Goal: Task Accomplishment & Management: Manage account settings

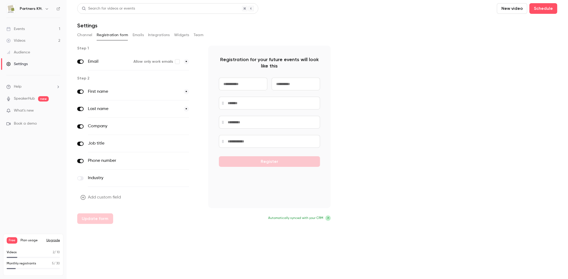
click at [401, 84] on div "Step 1 Email Allow only work emails * Step 2 First name * Last name * Company o…" at bounding box center [317, 135] width 480 height 179
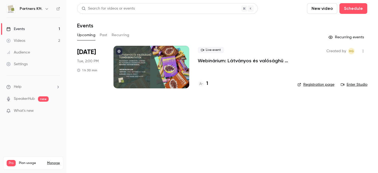
click at [201, 154] on main "Search for videos or events New video Schedule Events Upcoming Past Recurring R…" at bounding box center [223, 86] width 312 height 173
click at [128, 59] on div at bounding box center [152, 67] width 76 height 43
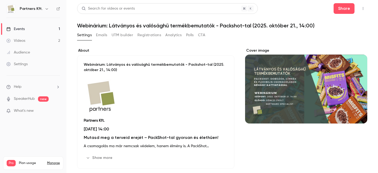
click at [102, 34] on button "Emails" at bounding box center [101, 35] width 11 height 9
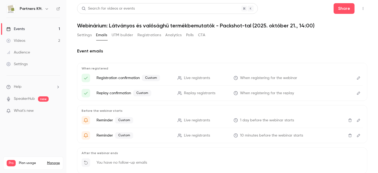
click at [357, 79] on button "Edit" at bounding box center [359, 78] width 9 height 9
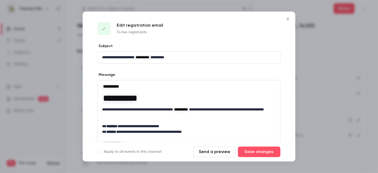
click at [287, 19] on icon "Close" at bounding box center [288, 19] width 6 height 4
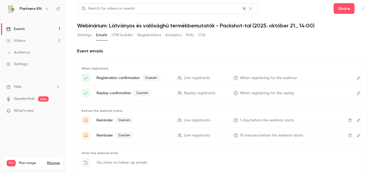
click at [358, 93] on button "Edit" at bounding box center [359, 93] width 9 height 9
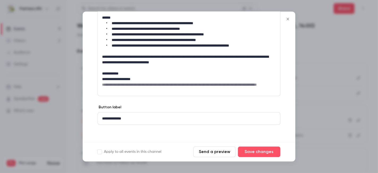
scroll to position [127, 0]
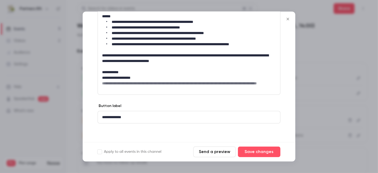
click at [289, 19] on icon "Close" at bounding box center [288, 19] width 6 height 4
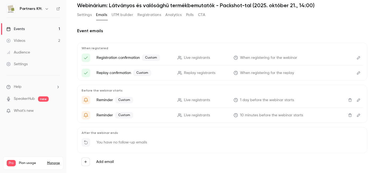
scroll to position [30, 0]
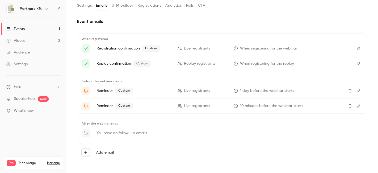
click at [355, 93] on button "Edit" at bounding box center [359, 90] width 9 height 9
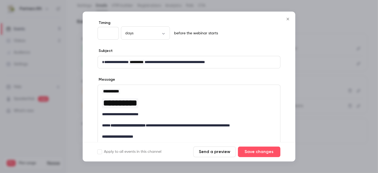
scroll to position [89, 0]
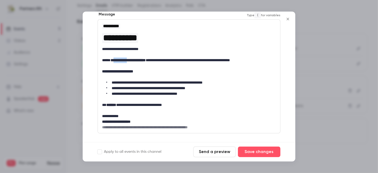
drag, startPoint x: 125, startPoint y: 59, endPoint x: 136, endPoint y: 58, distance: 11.2
click at [136, 58] on strong "**********" at bounding box center [128, 60] width 35 height 4
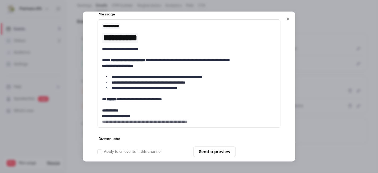
click at [264, 150] on button "Save changes" at bounding box center [259, 152] width 43 height 11
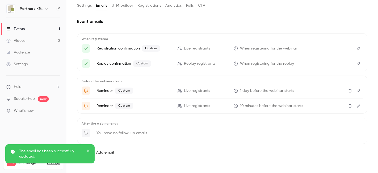
click at [357, 107] on icon "Edit" at bounding box center [359, 106] width 4 height 4
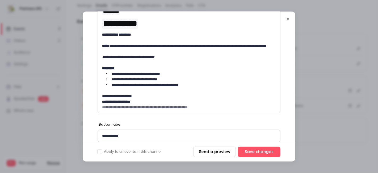
scroll to position [122, 0]
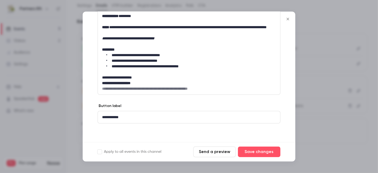
click at [287, 19] on icon "Close" at bounding box center [288, 19] width 2 height 2
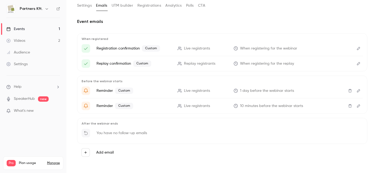
click at [175, 151] on div "Add email" at bounding box center [222, 152] width 282 height 9
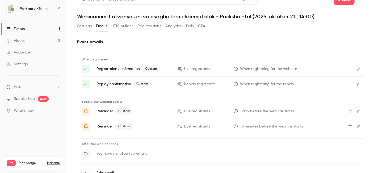
scroll to position [0, 0]
